Goal: Transaction & Acquisition: Purchase product/service

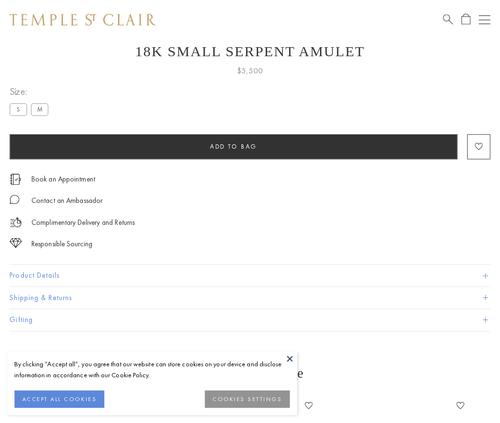
scroll to position [38, 0]
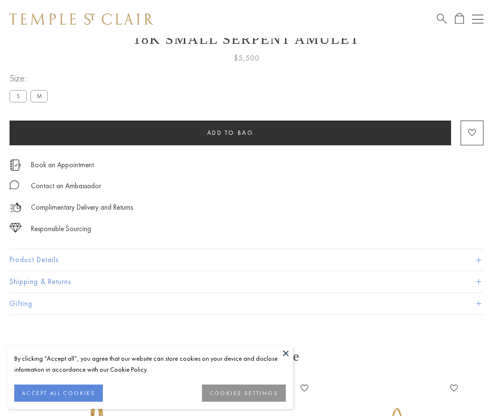
click at [230, 132] on span "Add to bag" at bounding box center [230, 133] width 47 height 8
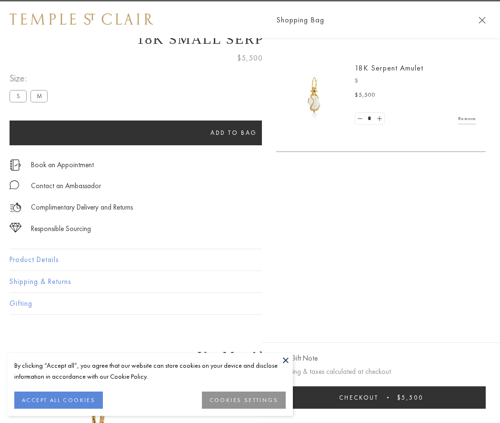
click at [381, 397] on button "Checkout $5,500" at bounding box center [381, 397] width 210 height 22
